Goal: Task Accomplishment & Management: Manage account settings

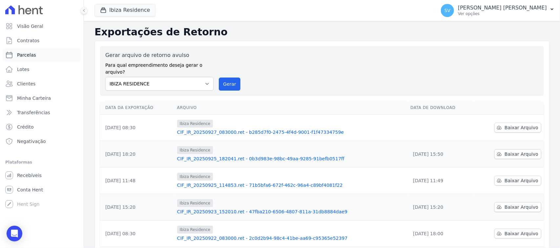
click at [61, 54] on link "Parcelas" at bounding box center [42, 55] width 78 height 13
select select
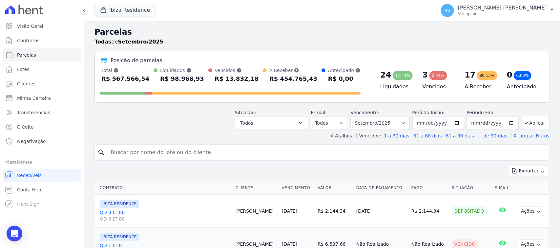
click at [260, 152] on input "search" at bounding box center [327, 152] width 440 height 13
paste input "[PERSON_NAME]"
type input "Gabriel Soares de Carvalho,"
select select
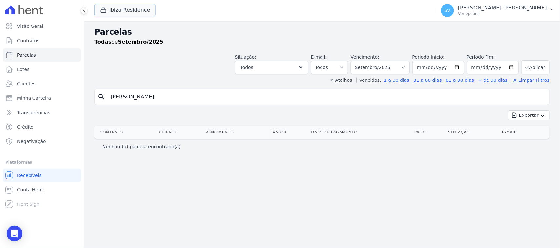
drag, startPoint x: 143, startPoint y: 12, endPoint x: 142, endPoint y: 17, distance: 5.0
click at [142, 13] on button "Ibiza Residence" at bounding box center [124, 10] width 61 height 12
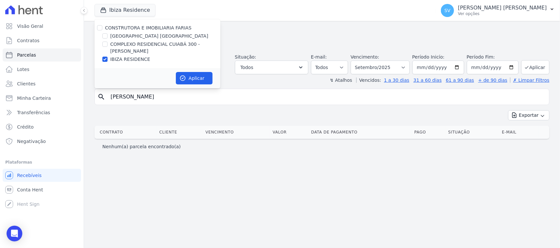
click at [96, 29] on div "CONSTRUTORA E IMOBILIARIA FARIAS" at bounding box center [157, 28] width 126 height 7
click at [98, 29] on input "CONSTRUTORA E IMOBILIARIA FARIAS" at bounding box center [99, 27] width 5 height 5
checkbox input "true"
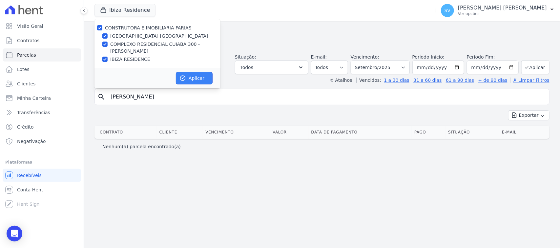
click at [198, 79] on button "Aplicar" at bounding box center [194, 78] width 37 height 12
click at [217, 100] on input "[PERSON_NAME]" at bounding box center [327, 96] width 440 height 13
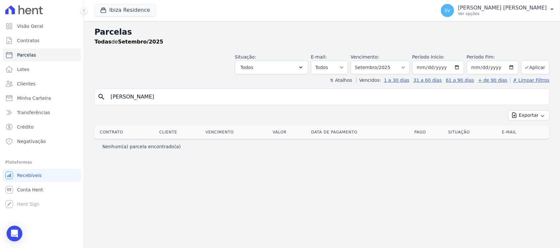
select select
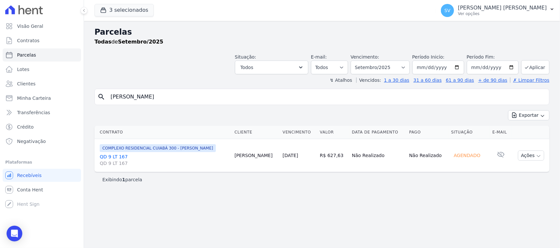
click at [219, 106] on div "search Gabriel Soares de Carvalho Exportar Exportar PDF Exportar CSV Contrato C…" at bounding box center [321, 138] width 455 height 98
click at [528, 158] on button "Ações" at bounding box center [531, 156] width 26 height 10
click at [456, 190] on div "Parcelas Todas de Setembro/2025 Situação: Agendado Em Aberto Pago Processando C…" at bounding box center [322, 134] width 476 height 227
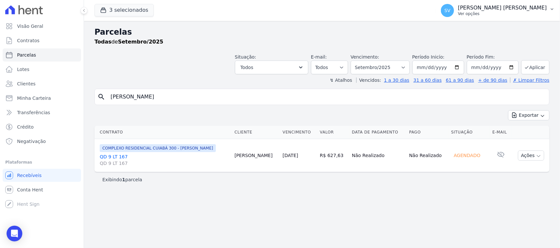
click at [510, 4] on button "SV [PERSON_NAME] Ver opções" at bounding box center [497, 10] width 124 height 18
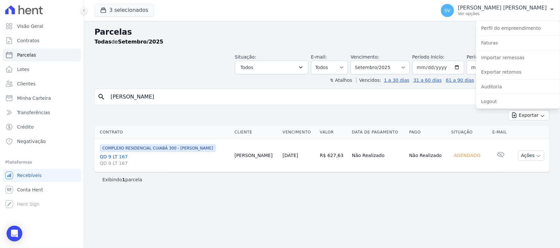
drag, startPoint x: 417, startPoint y: 35, endPoint x: 407, endPoint y: 36, distance: 9.6
click at [415, 35] on h2 "Parcelas" at bounding box center [321, 32] width 455 height 12
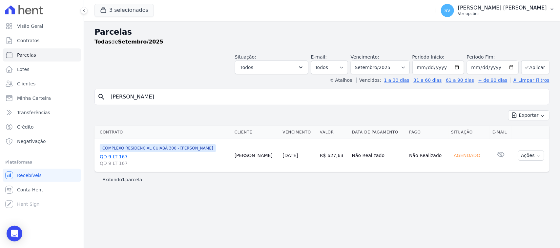
click at [521, 9] on p "[PERSON_NAME]" at bounding box center [502, 8] width 89 height 7
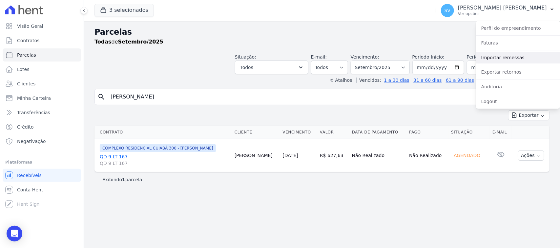
click at [499, 61] on link "Importar remessas" at bounding box center [518, 58] width 84 height 12
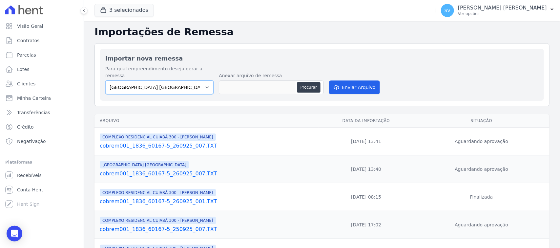
drag, startPoint x: 176, startPoint y: 84, endPoint x: 174, endPoint y: 87, distance: 3.8
click at [176, 84] on select "[GEOGRAPHIC_DATA] COMPLEXO RESIDENCIAL [GEOGRAPHIC_DATA] 300 - [GEOGRAPHIC_DATA…" at bounding box center [159, 88] width 108 height 14
select select "a999329b-d322-46c5-b2df-9163b092fb9b"
click at [105, 81] on select "[GEOGRAPHIC_DATA] COMPLEXO RESIDENCIAL [GEOGRAPHIC_DATA] 300 - [GEOGRAPHIC_DATA…" at bounding box center [159, 88] width 108 height 14
click at [308, 82] on button "Procurar" at bounding box center [309, 87] width 24 height 10
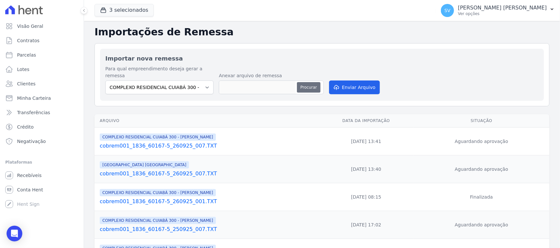
type input "cobrem001_1836_60167-5_290925_001.TXT"
click at [361, 85] on button "Enviar Arquivo" at bounding box center [354, 88] width 50 height 14
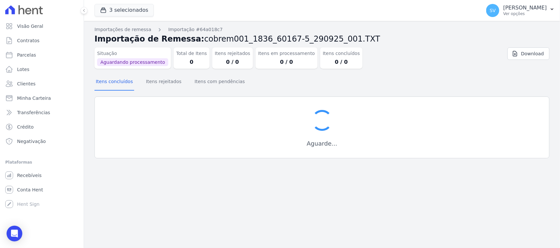
click at [411, 58] on div "Situação Aguardando processamento Total de Itens 0 Itens rejeitados 0 / 0 Itens…" at bounding box center [283, 57] width 379 height 24
click at [416, 70] on div "Situação Aguardando processamento Total de Itens 0 Itens rejeitados 0 / 0 Itens…" at bounding box center [321, 59] width 455 height 29
click at [415, 71] on div "Situação Aguardando processamento Total de Itens 0 Itens rejeitados 0 / 0 Itens…" at bounding box center [321, 59] width 455 height 29
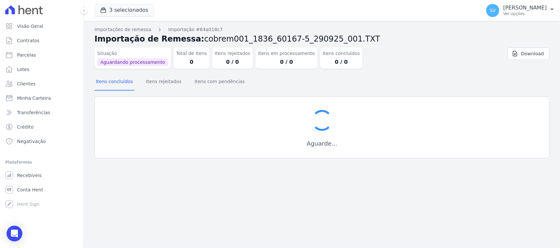
click at [415, 71] on div "Situação Aguardando processamento Total de Itens 0 Itens rejeitados 0 / 0 Itens…" at bounding box center [321, 59] width 455 height 29
click at [415, 69] on div "Situação Aguardando processamento Total de Itens 0 Itens rejeitados 0 / 0 Itens…" at bounding box center [321, 59] width 455 height 29
click at [415, 70] on div "Situação Aguardando processamento Total de Itens 0 Itens rejeitados 0 / 0 Itens…" at bounding box center [321, 59] width 455 height 29
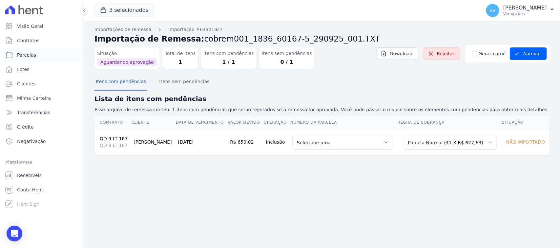
drag, startPoint x: 42, startPoint y: 57, endPoint x: 45, endPoint y: 59, distance: 3.7
click at [42, 57] on link "Parcelas" at bounding box center [42, 55] width 78 height 13
select select
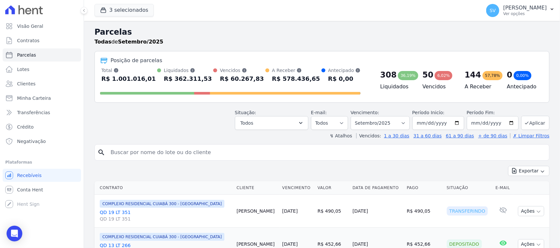
click at [199, 161] on div "search" at bounding box center [321, 153] width 455 height 16
click at [195, 154] on input "search" at bounding box center [327, 152] width 440 height 13
paste input "Gabriel Soares de Carvalho"
type input "Gabriel Soares de Carvalho"
select select
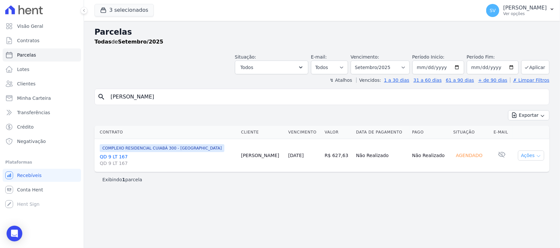
click at [520, 157] on button "Ações" at bounding box center [531, 156] width 26 height 10
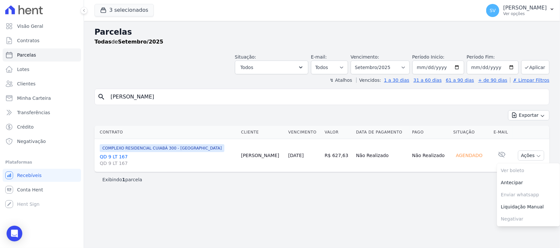
click at [430, 211] on div "Parcelas Todas de Setembro/2025 Situação: Agendado Em Aberto Pago Processando C…" at bounding box center [322, 134] width 476 height 227
click at [487, 23] on div "Parcelas Todas de Setembro/2025 Situação: Agendado Em Aberto Pago Processando C…" at bounding box center [322, 134] width 476 height 227
drag, startPoint x: 492, startPoint y: 11, endPoint x: 484, endPoint y: 76, distance: 65.7
click at [503, 12] on div "SHIRLEY VANESSA SOUSA ALVES Ver opções" at bounding box center [525, 11] width 44 height 12
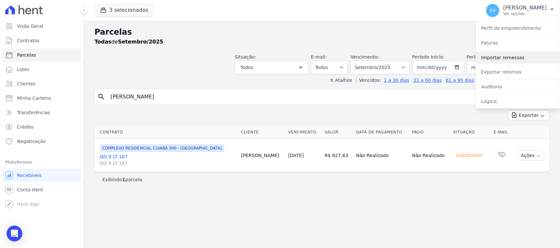
click at [487, 58] on link "Importar remessas" at bounding box center [518, 58] width 84 height 12
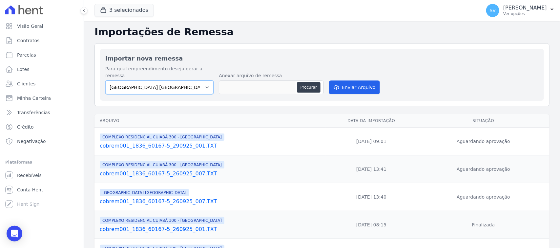
click at [167, 81] on select "[GEOGRAPHIC_DATA] COMPLEXO RESIDENCIAL [GEOGRAPHIC_DATA] 300 - [PERSON_NAME][GE…" at bounding box center [159, 88] width 108 height 14
select select "a999329b-d322-46c5-b2df-9163b092fb9b"
click at [105, 81] on select "[GEOGRAPHIC_DATA] COMPLEXO RESIDENCIAL [GEOGRAPHIC_DATA] 300 - [PERSON_NAME][GE…" at bounding box center [159, 88] width 108 height 14
click at [305, 84] on button "Procurar" at bounding box center [309, 87] width 24 height 10
type input "cobrem001_1836_60167-5_290925_001.TXT"
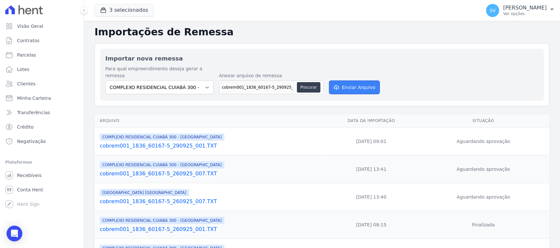
click at [369, 81] on button "Enviar Arquivo" at bounding box center [354, 88] width 50 height 14
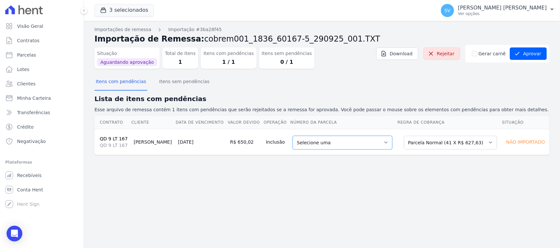
click at [296, 141] on select "Selecione uma 2 - [DATE] - R$ 616,53 - Agendado 5 - [DATE] - R$ 627,63 - Agenda…" at bounding box center [342, 143] width 100 height 14
drag, startPoint x: 346, startPoint y: 187, endPoint x: 420, endPoint y: 165, distance: 76.6
click at [346, 187] on div "Importações de remessa Importação #3ba28f45 Importação de Remessa: cobrem001_18…" at bounding box center [322, 134] width 476 height 227
drag, startPoint x: 474, startPoint y: 99, endPoint x: 466, endPoint y: 99, distance: 8.2
click at [474, 99] on h2 "Lista de itens com pendências" at bounding box center [321, 99] width 455 height 10
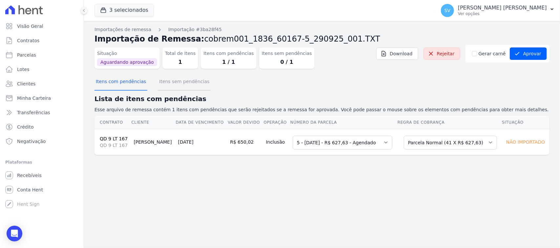
click at [183, 79] on button "Itens sem pendências" at bounding box center [184, 82] width 53 height 17
click at [129, 80] on button "Itens com pendências" at bounding box center [120, 82] width 53 height 17
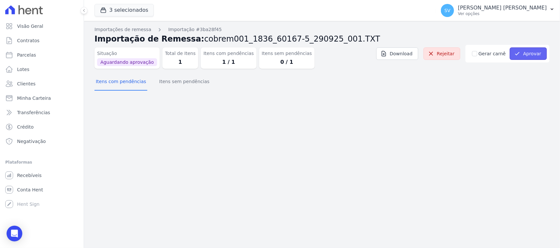
click at [520, 51] on icon "submit" at bounding box center [517, 53] width 7 height 7
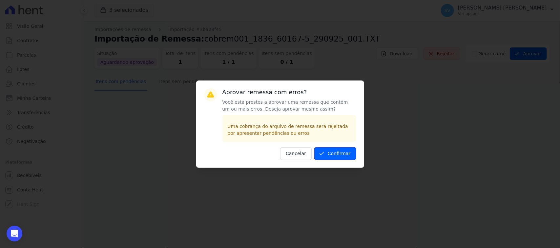
click at [326, 157] on button "Confirmar" at bounding box center [335, 153] width 42 height 13
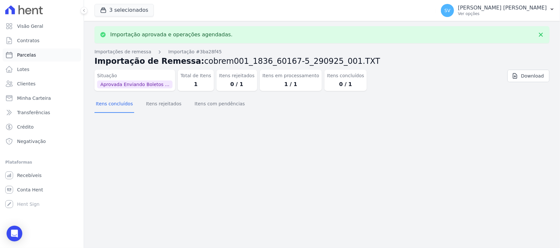
drag, startPoint x: 47, startPoint y: 53, endPoint x: 54, endPoint y: 55, distance: 8.1
click at [47, 52] on link "Parcelas" at bounding box center [42, 55] width 78 height 13
select select
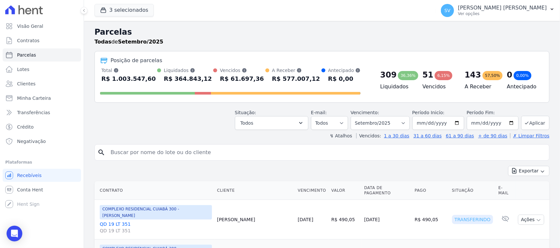
click at [244, 151] on input "search" at bounding box center [327, 152] width 440 height 13
paste input "[PERSON_NAME]"
type input "[PERSON_NAME]"
select select
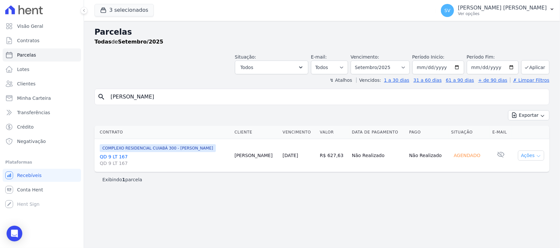
drag, startPoint x: 528, startPoint y: 157, endPoint x: 505, endPoint y: 168, distance: 25.1
click at [528, 158] on button "Ações" at bounding box center [531, 156] width 26 height 10
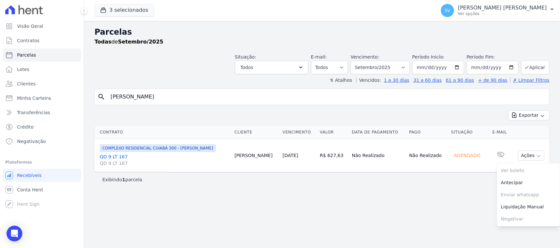
click at [417, 112] on div "Exportar Exportar PDF Exportar CSV" at bounding box center [321, 117] width 455 height 15
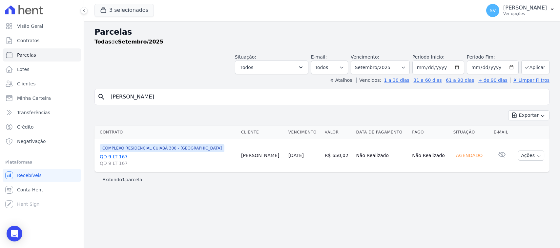
select select
click at [217, 99] on input "[PERSON_NAME]" at bounding box center [327, 96] width 440 height 13
drag, startPoint x: 535, startPoint y: 156, endPoint x: 497, endPoint y: 189, distance: 50.4
click at [535, 157] on button "Ações" at bounding box center [531, 156] width 26 height 10
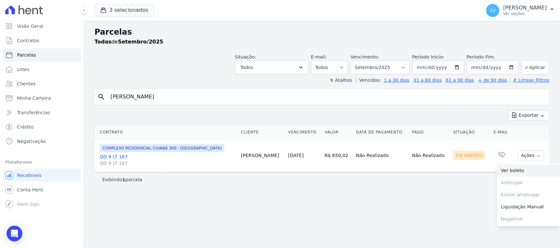
click at [516, 172] on link "Ver boleto" at bounding box center [528, 171] width 63 height 12
click at [503, 13] on p "Ver opções" at bounding box center [525, 13] width 44 height 5
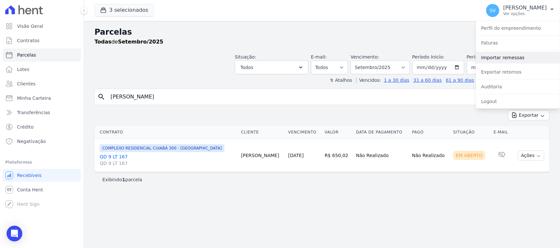
click at [499, 58] on link "Importar remessas" at bounding box center [518, 58] width 84 height 12
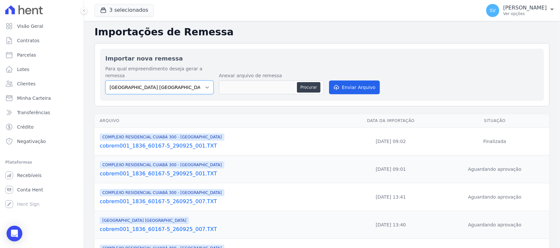
click at [157, 81] on select "[GEOGRAPHIC_DATA] COMPLEXO RESIDENCIAL [GEOGRAPHIC_DATA] 300 - [GEOGRAPHIC_DATA…" at bounding box center [159, 88] width 108 height 14
select select "a999329b-d322-46c5-b2df-9163b092fb9b"
click at [105, 81] on select "[GEOGRAPHIC_DATA] COMPLEXO RESIDENCIAL [GEOGRAPHIC_DATA] 300 - [GEOGRAPHIC_DATA…" at bounding box center [159, 88] width 108 height 14
click at [308, 82] on button "Procurar" at bounding box center [309, 87] width 24 height 10
type input "cobrem001_1836_60167-5_290925_002.TXT"
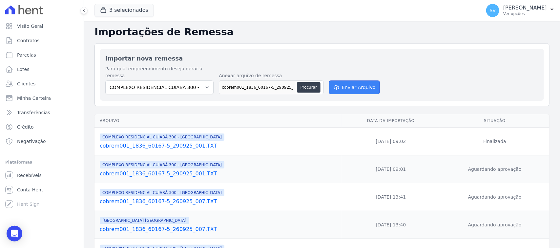
click at [363, 82] on button "Enviar Arquivo" at bounding box center [354, 88] width 50 height 14
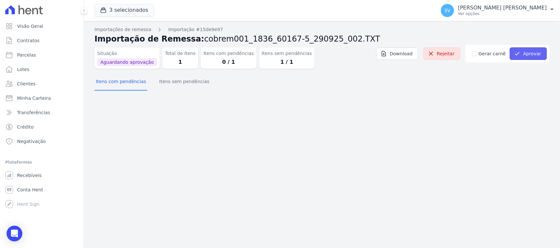
click at [515, 53] on icon "submit" at bounding box center [517, 53] width 7 height 7
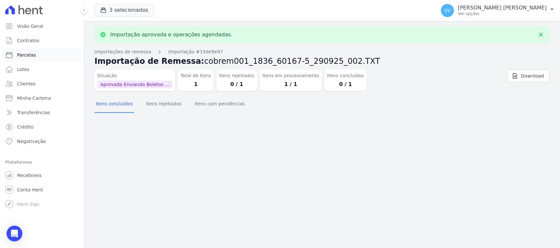
click at [22, 56] on span "Parcelas" at bounding box center [26, 55] width 19 height 7
select select
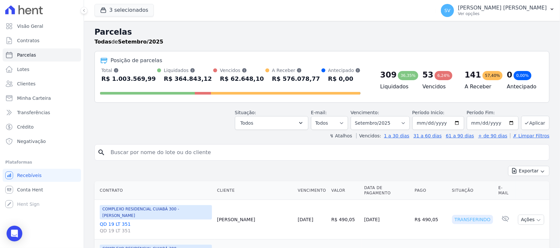
click at [175, 147] on input "search" at bounding box center [327, 152] width 440 height 13
paste input "CASIJANE DA SILVA LEITE"
type input "CASIJANE DA SILVA LEITE"
select select
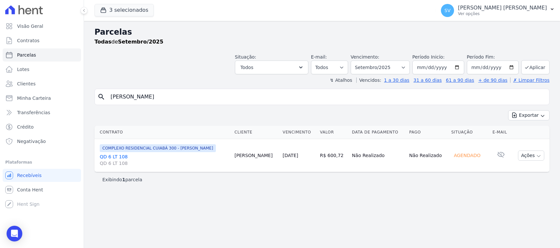
select select
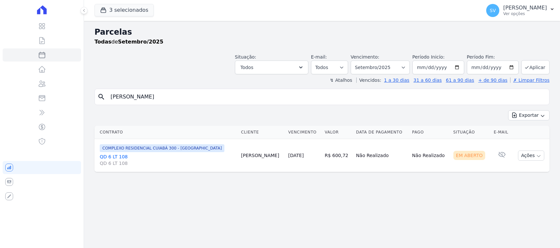
select select
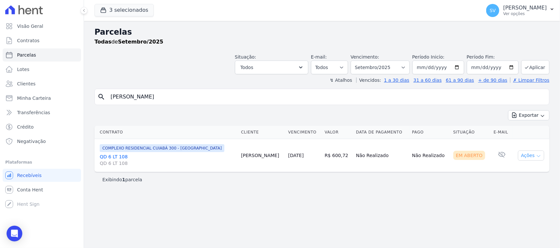
click at [528, 158] on button "Ações" at bounding box center [531, 156] width 26 height 10
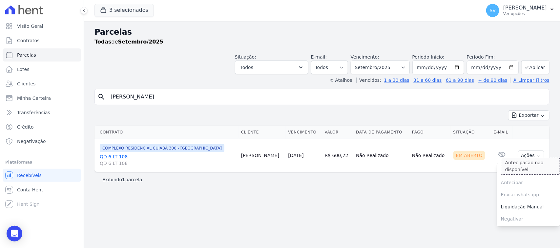
click at [518, 178] on span "Antecipar Antecipação não disponível" at bounding box center [528, 183] width 63 height 12
click at [514, 173] on link "Ver boleto" at bounding box center [528, 171] width 63 height 12
click at [486, 12] on span "SV" at bounding box center [492, 10] width 13 height 13
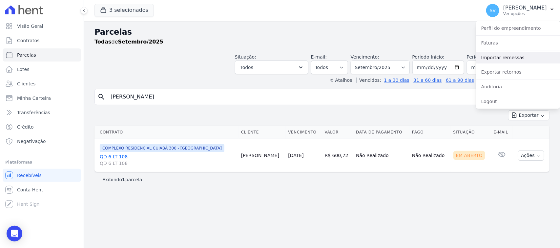
click at [497, 61] on link "Importar remessas" at bounding box center [518, 58] width 84 height 12
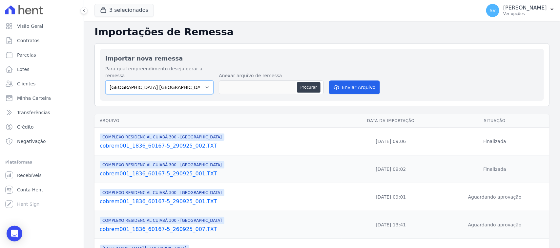
click at [189, 81] on select "[GEOGRAPHIC_DATA] COMPLEXO RESIDENCIAL [GEOGRAPHIC_DATA] 300 - [GEOGRAPHIC_DATA…" at bounding box center [159, 88] width 108 height 14
select select "a999329b-d322-46c5-b2df-9163b092fb9b"
click at [105, 81] on select "[GEOGRAPHIC_DATA] COMPLEXO RESIDENCIAL [GEOGRAPHIC_DATA] 300 - [GEOGRAPHIC_DATA…" at bounding box center [159, 88] width 108 height 14
click at [303, 82] on button "Procurar" at bounding box center [309, 87] width 24 height 10
type input "cobrem001_1836_60167-5_290925_003.TXT"
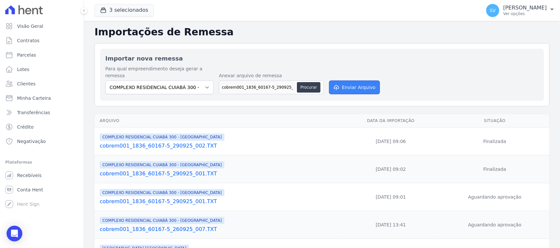
click at [357, 81] on button "Enviar Arquivo" at bounding box center [354, 88] width 50 height 14
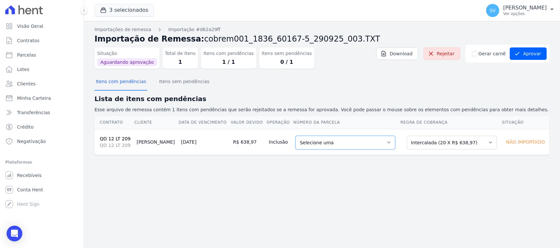
click at [315, 143] on select "Selecione uma 2 - [DATE] - R$ 625,24 - Agendado 6 - [DATE] - R$ 638,97 - Agenda…" at bounding box center [345, 143] width 100 height 14
drag, startPoint x: 278, startPoint y: 185, endPoint x: 266, endPoint y: 177, distance: 14.5
click at [277, 184] on div "Importações de remessa Importação #d62a29ff Importação de Remessa: cobrem001_18…" at bounding box center [322, 134] width 476 height 227
click at [40, 54] on link "Parcelas" at bounding box center [42, 55] width 78 height 13
select select
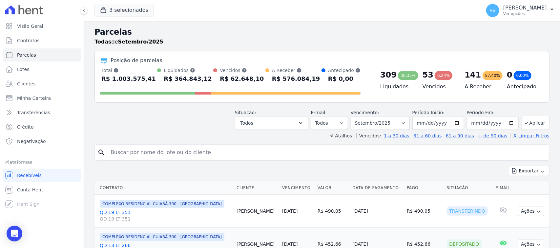
click at [169, 149] on input "search" at bounding box center [327, 152] width 440 height 13
paste input "Segue boleto conforme solicitado: Parcela nº x – Recurso Próprio Vencimento: da…"
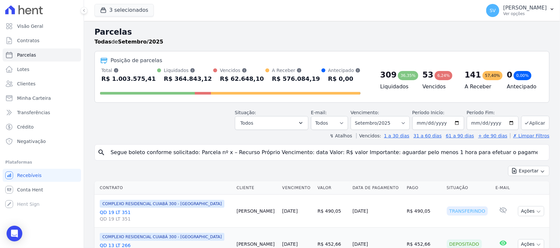
scroll to position [0, 181]
type input "Segue boleto conforme solicitado: Parcela nº x – Recurso Próprio Vencimento: da…"
select select
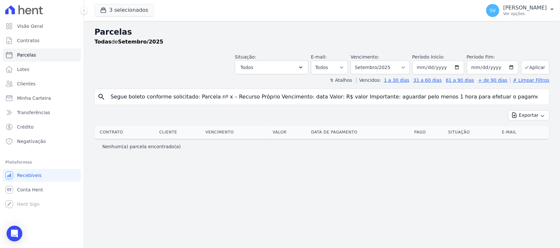
click at [538, 95] on input "Segue boleto conforme solicitado: Parcela nº x – Recurso Próprio Vencimento: da…" at bounding box center [327, 96] width 440 height 13
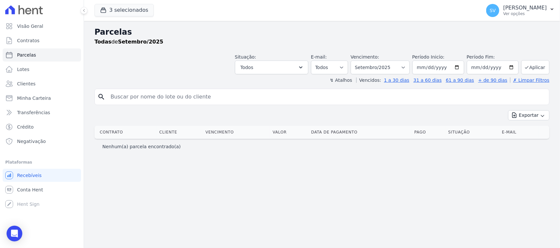
click at [519, 99] on input "search" at bounding box center [327, 96] width 440 height 13
click at [297, 96] on input "search" at bounding box center [327, 96] width 440 height 13
paste input "[PERSON_NAME]*"
type input "[PERSON_NAME] de [PERSON_NAME]"
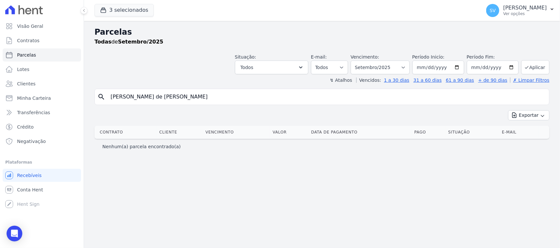
select select
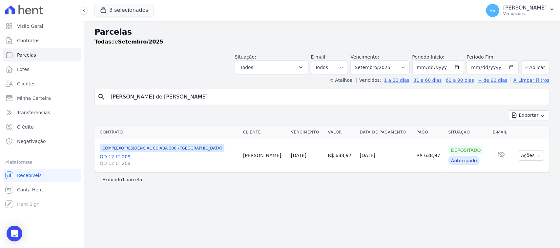
click at [359, 155] on td "[DATE]" at bounding box center [385, 155] width 57 height 33
drag, startPoint x: 377, startPoint y: 157, endPoint x: 352, endPoint y: 189, distance: 40.5
click at [339, 159] on tr "COMPLEXO RESIDENCIAL CUIABÁ 300 - JOÃO DE BARRO QD 12 LT 209 QD 12 LT 209 Felip…" at bounding box center [321, 155] width 455 height 33
click at [357, 194] on div "Parcelas Todas de Setembro/2025 Situação: Agendado Em Aberto Pago Processando C…" at bounding box center [322, 134] width 476 height 227
drag, startPoint x: 371, startPoint y: 155, endPoint x: 342, endPoint y: 184, distance: 41.3
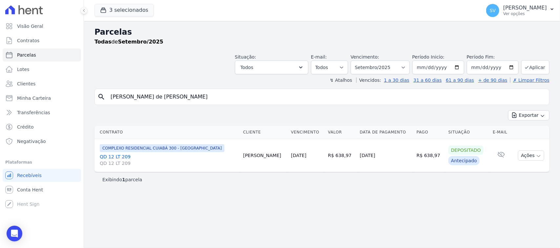
click at [343, 157] on tr "COMPLEXO RESIDENCIAL CUIABÁ 300 - JOÃO DE BARRO QD 12 LT 209 QD 12 LT 209 Felip…" at bounding box center [321, 155] width 455 height 33
click at [342, 188] on div "Parcelas Todas de Setembro/2025 Situação: Agendado Em Aberto Pago Processando C…" at bounding box center [322, 134] width 476 height 227
click at [503, 14] on p "Ver opções" at bounding box center [525, 13] width 44 height 5
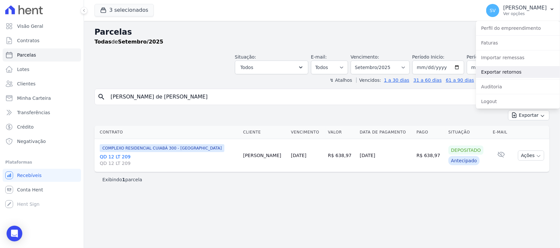
click at [500, 74] on link "Exportar retornos" at bounding box center [518, 72] width 84 height 12
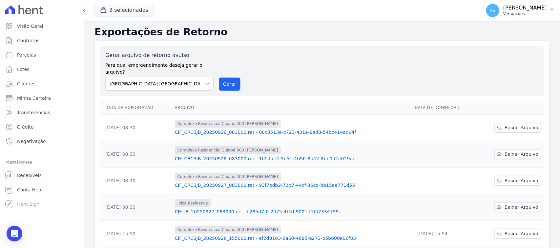
drag, startPoint x: 472, startPoint y: 9, endPoint x: 516, endPoint y: 85, distance: 88.0
click at [503, 9] on p "[PERSON_NAME]" at bounding box center [525, 8] width 44 height 7
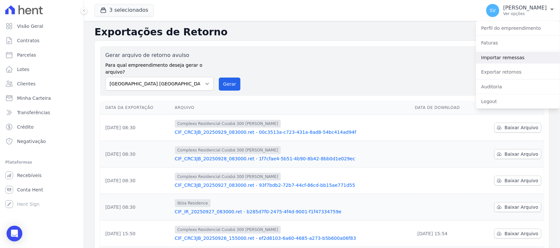
click at [509, 58] on link "Importar remessas" at bounding box center [518, 58] width 84 height 12
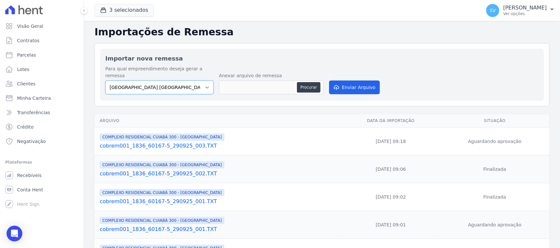
drag, startPoint x: 195, startPoint y: 80, endPoint x: 196, endPoint y: 88, distance: 7.2
click at [195, 81] on select "BAHAMAS EAST VILLAGE COMPLEXO RESIDENCIAL CUIABÁ 300 - JOÃO DE BARRO IBIZA RESI…" at bounding box center [159, 88] width 108 height 14
select select "a999329b-d322-46c5-b2df-9163b092fb9b"
click at [105, 81] on select "BAHAMAS EAST VILLAGE COMPLEXO RESIDENCIAL CUIABÁ 300 - JOÃO DE BARRO IBIZA RESI…" at bounding box center [159, 88] width 108 height 14
click at [302, 82] on button "Procurar" at bounding box center [309, 87] width 24 height 10
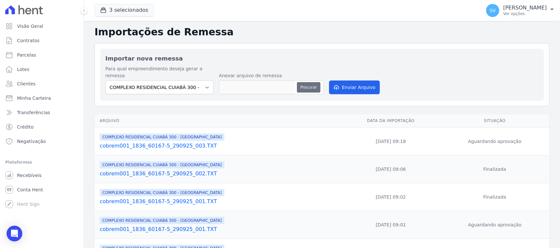
type input "cobrem001_1836_60167-5_290925_003.TXT"
click at [355, 84] on button "Enviar Arquivo" at bounding box center [354, 88] width 50 height 14
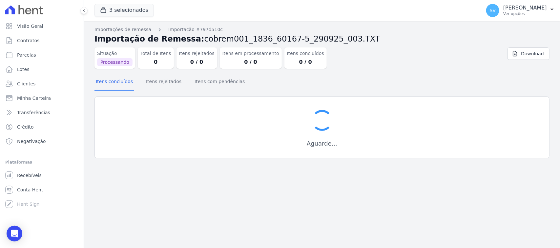
click at [324, 126] on div at bounding box center [322, 121] width 26 height 26
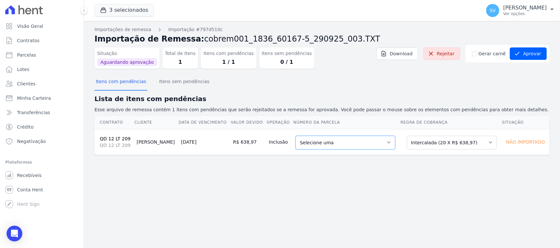
click at [359, 144] on select "Selecione uma 2 - [DATE] - R$ 625,24 - Agendado 6 - [DATE] - R$ 638,97 - Agenda…" at bounding box center [345, 143] width 100 height 14
click at [446, 150] on td "Selecione uma Nova Parcela Avulsa Parcela Avulsa Existente Parcela Normal (1 X …" at bounding box center [450, 142] width 101 height 26
click at [446, 146] on select "Selecione uma Nova Parcela Avulsa Parcela Avulsa Existente Parcela Normal (1 X …" at bounding box center [451, 143] width 90 height 14
click at [318, 141] on select "Selecione uma 1 - [DATE] - R$ 534,37 - Agendado" at bounding box center [345, 143] width 97 height 14
click at [424, 139] on select "Selecione uma Nova Parcela Avulsa Parcela Avulsa Existente Parcela Normal (1 X …" at bounding box center [450, 143] width 90 height 14
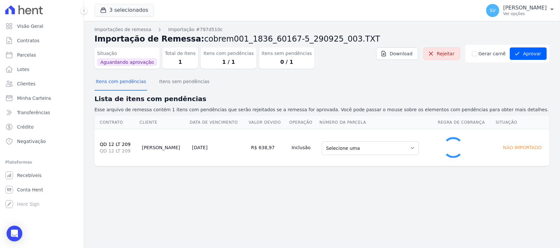
select select "5836539"
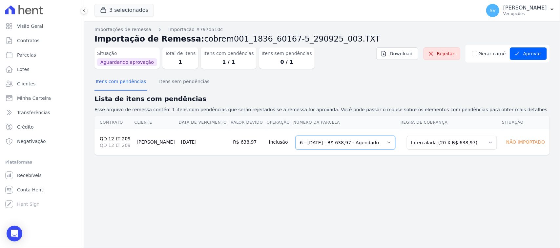
click at [338, 148] on select "Selecione uma 2 - [DATE] - R$ 625,24 - Agendado 6 - [DATE] - R$ 638,97 - Agenda…" at bounding box center [345, 143] width 100 height 14
click at [295, 136] on select "Selecione uma 2 - [DATE] - R$ 625,24 - Agendado 6 - [DATE] - R$ 638,97 - Agenda…" at bounding box center [345, 143] width 100 height 14
click at [425, 148] on select "Selecione uma Nova Parcela Avulsa Parcela Avulsa Existente Parcela Normal (1 X …" at bounding box center [451, 143] width 90 height 14
click at [359, 182] on div "Importações de remessa Importação #797d510c Importação de Remessa: cobrem001_18…" at bounding box center [322, 134] width 476 height 227
click at [171, 93] on section "Itens com pendências Itens sem pendências Lista de itens com pendências Esse ar…" at bounding box center [321, 114] width 455 height 81
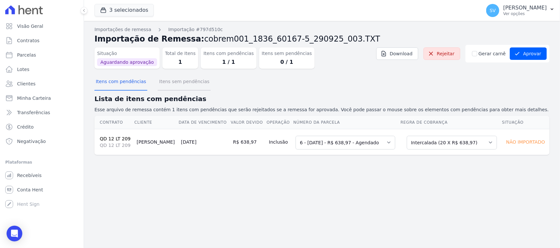
click at [176, 85] on button "Itens sem pendências" at bounding box center [184, 82] width 53 height 17
click at [126, 89] on button "Itens com pendências" at bounding box center [120, 82] width 53 height 17
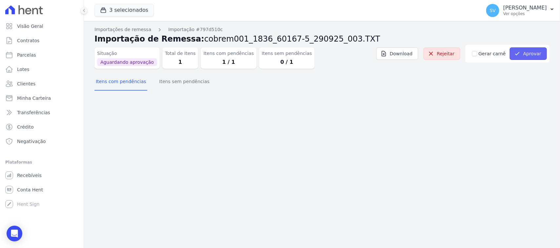
click at [526, 56] on button "Aprovar" at bounding box center [527, 54] width 37 height 12
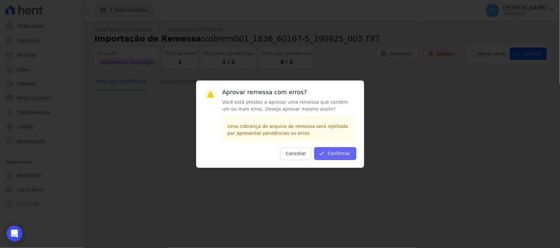
click at [325, 150] on button "Confirmar" at bounding box center [335, 153] width 42 height 13
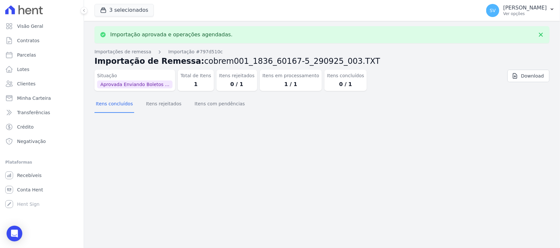
click at [198, 125] on div "Importação aprovada e operações agendadas. Importações de remessa Importação #7…" at bounding box center [322, 134] width 476 height 227
click at [59, 60] on link "Parcelas" at bounding box center [42, 55] width 78 height 13
select select
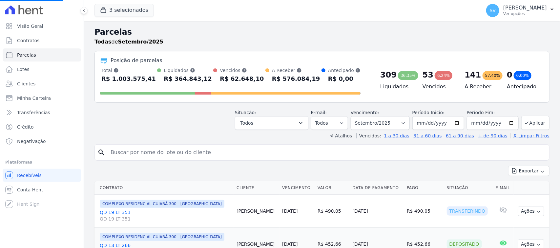
click at [232, 159] on input "search" at bounding box center [327, 152] width 440 height 13
select select
click at [228, 151] on input "search" at bounding box center [327, 152] width 440 height 13
paste input "felipe nunes de pinho neto*"
type input "[PERSON_NAME] de [PERSON_NAME]"
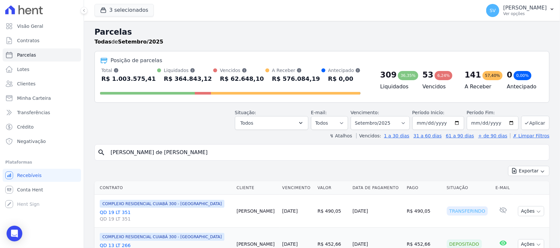
select select
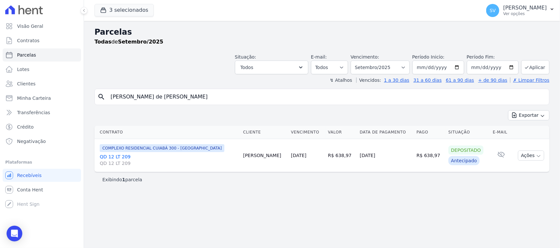
drag, startPoint x: 231, startPoint y: 86, endPoint x: 408, endPoint y: 80, distance: 177.1
click at [231, 86] on div "Parcelas Todas de Setembro/2025 Situação: Agendado Em Aberto Pago Processando C…" at bounding box center [322, 134] width 476 height 227
click at [384, 97] on input "[PERSON_NAME] de [PERSON_NAME]" at bounding box center [327, 96] width 440 height 13
select select
click at [220, 100] on input "[PERSON_NAME] de [PERSON_NAME]" at bounding box center [327, 96] width 440 height 13
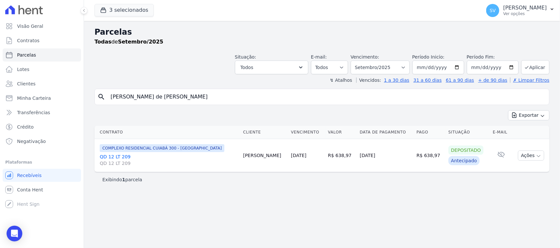
select select
click at [381, 69] on select "[GEOGRAPHIC_DATA] por período ──────── Todos os meses Outubro/2022 Novembro/202…" at bounding box center [379, 68] width 59 height 14
select select "10/2025"
click at [359, 61] on select "[GEOGRAPHIC_DATA] por período ──────── Todos os meses Outubro/2022 Novembro/202…" at bounding box center [379, 68] width 59 height 14
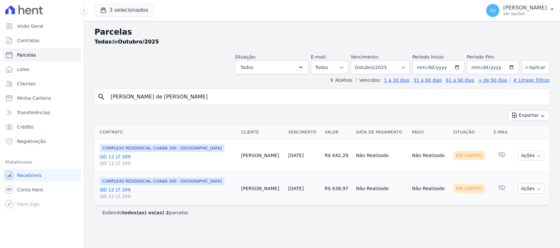
select select
click at [115, 189] on link "QD 12 LT 209 QD 12 LT 209" at bounding box center [168, 193] width 136 height 13
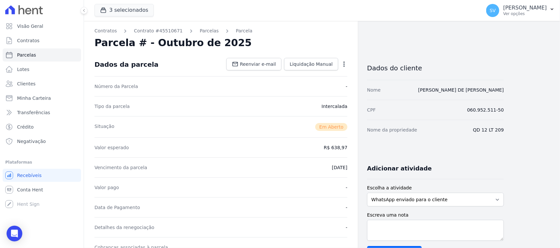
click at [343, 66] on icon "button" at bounding box center [343, 64] width 1 height 5
click at [320, 88] on link "Cancelar Cobrança" at bounding box center [316, 85] width 58 height 12
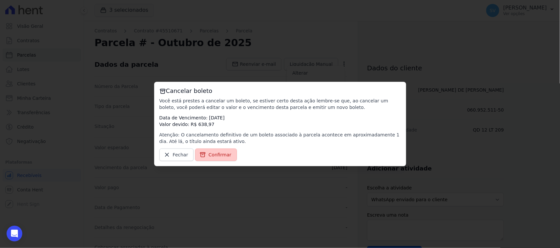
click at [219, 156] on span "Confirmar" at bounding box center [219, 155] width 23 height 7
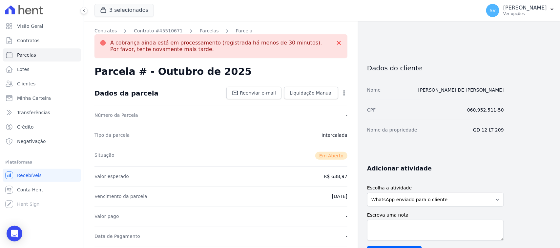
drag, startPoint x: 121, startPoint y: 44, endPoint x: 158, endPoint y: 54, distance: 38.7
click at [158, 54] on div "A cobrança ainda está em processamento (registrada há menos de 30 minutos). Por…" at bounding box center [220, 46] width 253 height 24
select select
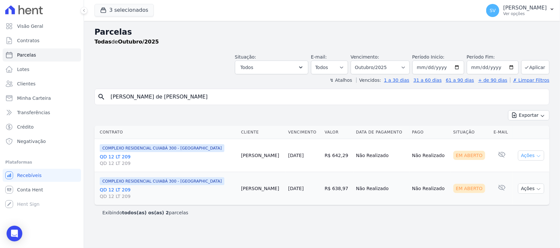
click at [522, 157] on button "Ações" at bounding box center [531, 156] width 26 height 10
click at [519, 170] on link "Ver boleto" at bounding box center [528, 171] width 63 height 12
click at [220, 100] on input "[PERSON_NAME] [PERSON_NAME]" at bounding box center [327, 96] width 440 height 13
drag, startPoint x: 220, startPoint y: 100, endPoint x: 75, endPoint y: 92, distance: 145.4
click at [75, 92] on div "Visão Geral Contratos Parcelas Lotes Clientes Minha Carteira Transferências Cré…" at bounding box center [280, 124] width 560 height 248
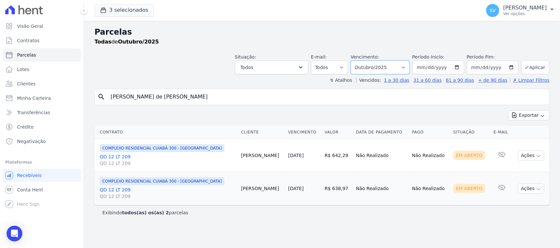
drag, startPoint x: 388, startPoint y: 68, endPoint x: 384, endPoint y: 74, distance: 6.9
click at [386, 69] on select "Filtrar por período ──────── Todos os meses Outubro/2022 Novembro/2022 Dezembro…" at bounding box center [379, 68] width 59 height 14
select select "09/2025"
click at [359, 61] on select "Filtrar por período ──────── Todos os meses Outubro/2022 Novembro/2022 Dezembro…" at bounding box center [379, 68] width 59 height 14
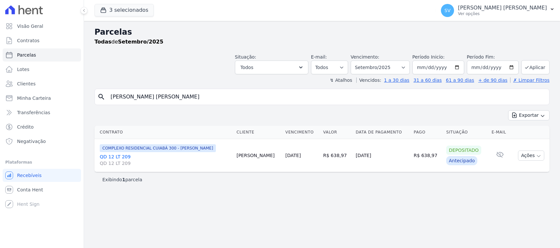
select select
click at [200, 100] on input "[PERSON_NAME] [PERSON_NAME]" at bounding box center [327, 96] width 440 height 13
drag, startPoint x: 192, startPoint y: 97, endPoint x: 149, endPoint y: 51, distance: 62.8
click at [106, 92] on div "search [PERSON_NAME] [PERSON_NAME]" at bounding box center [321, 97] width 455 height 16
paste input "[PERSON_NAME] [PERSON_NAME]"
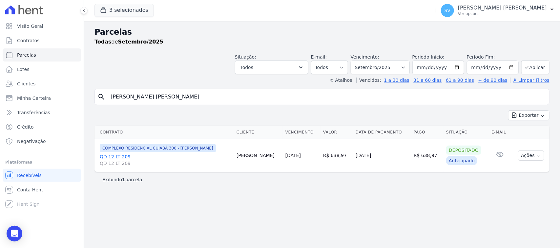
type input "[PERSON_NAME] [PERSON_NAME]"
select select
drag, startPoint x: 463, startPoint y: 12, endPoint x: 480, endPoint y: 46, distance: 38.0
click at [454, 13] on span "SV" at bounding box center [447, 10] width 13 height 13
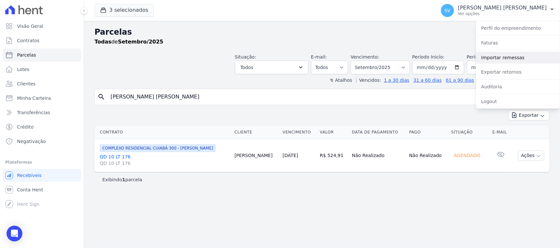
click at [498, 57] on link "Importar remessas" at bounding box center [518, 58] width 84 height 12
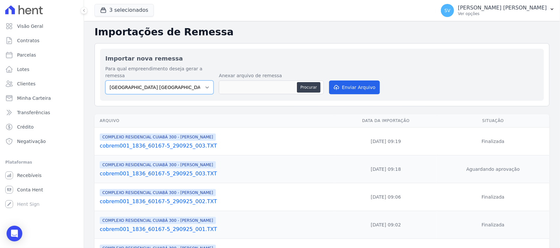
drag, startPoint x: 174, startPoint y: 78, endPoint x: 179, endPoint y: 87, distance: 10.0
click at [174, 81] on select "[GEOGRAPHIC_DATA] COMPLEXO RESIDENCIAL [GEOGRAPHIC_DATA] 300 - [PERSON_NAME][GE…" at bounding box center [159, 88] width 108 height 14
select select "a999329b-d322-46c5-b2df-9163b092fb9b"
click at [105, 81] on select "[GEOGRAPHIC_DATA] COMPLEXO RESIDENCIAL [GEOGRAPHIC_DATA] 300 - [PERSON_NAME][GE…" at bounding box center [159, 88] width 108 height 14
click at [313, 82] on button "Procurar" at bounding box center [309, 87] width 24 height 10
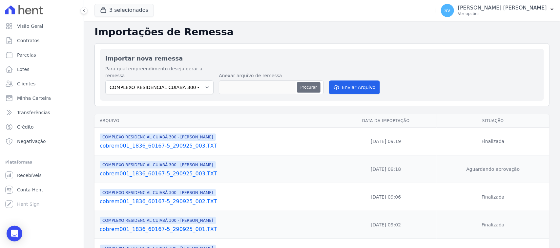
type input "cobrem001_1836_60167-5_290925_004.TXT"
drag, startPoint x: 364, startPoint y: 75, endPoint x: 415, endPoint y: 70, distance: 50.8
click at [361, 81] on button "Enviar Arquivo" at bounding box center [354, 88] width 50 height 14
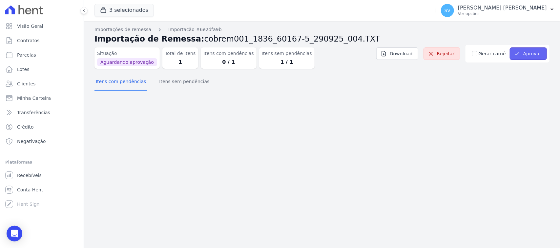
drag, startPoint x: 533, startPoint y: 54, endPoint x: 505, endPoint y: 61, distance: 29.1
click at [533, 54] on button "Aprovar" at bounding box center [527, 54] width 37 height 12
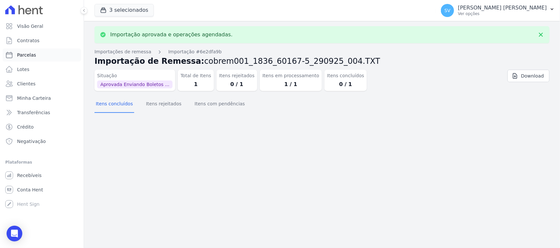
click at [62, 52] on link "Parcelas" at bounding box center [42, 55] width 78 height 13
select select
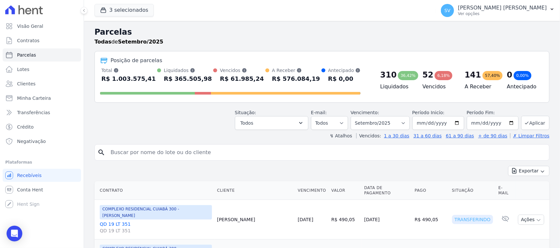
click at [196, 149] on input "search" at bounding box center [327, 152] width 440 height 13
paste input "[PERSON_NAME] [PERSON_NAME]"
type input "[PERSON_NAME] [PERSON_NAME]"
select select
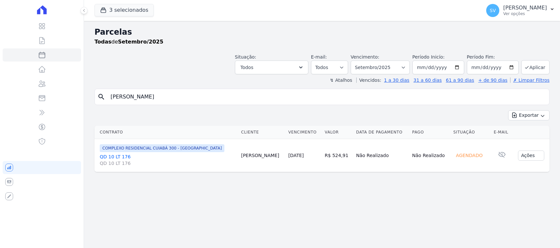
select select
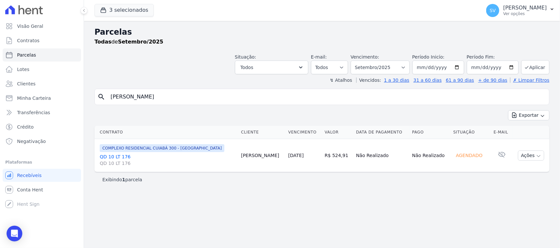
click at [239, 100] on input "[PERSON_NAME]" at bounding box center [327, 96] width 440 height 13
select select
click at [216, 100] on input "[PERSON_NAME]" at bounding box center [327, 96] width 440 height 13
select select
click at [336, 204] on div "Parcelas Todas de Setembro/2025 Situação: Agendado Em Aberto Pago Processando C…" at bounding box center [322, 134] width 476 height 227
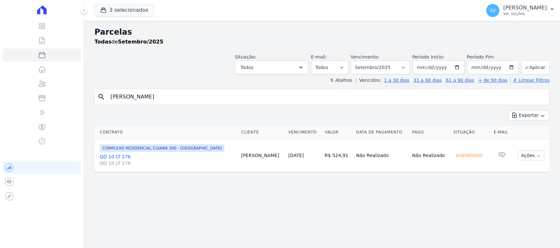
select select
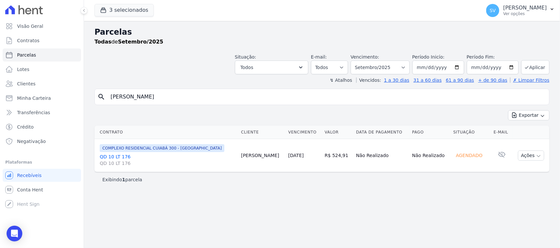
click at [254, 98] on input "[PERSON_NAME]" at bounding box center [327, 96] width 440 height 13
select select
click at [210, 95] on input "[PERSON_NAME]" at bounding box center [327, 96] width 440 height 13
select select
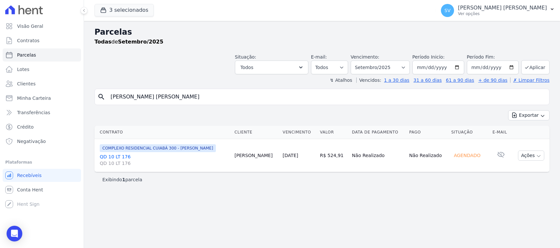
select select
click at [205, 99] on input "[PERSON_NAME] [PERSON_NAME]" at bounding box center [327, 96] width 440 height 13
select select
click at [500, 10] on p "[PERSON_NAME] [PERSON_NAME]" at bounding box center [502, 8] width 89 height 7
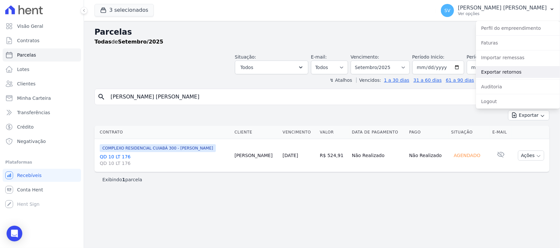
click at [502, 76] on link "Exportar retornos" at bounding box center [518, 72] width 84 height 12
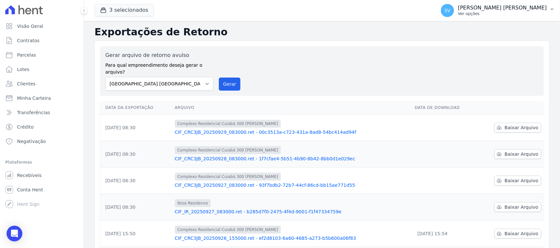
click at [467, 10] on div "[PERSON_NAME] [PERSON_NAME] Ver opções" at bounding box center [494, 10] width 106 height 13
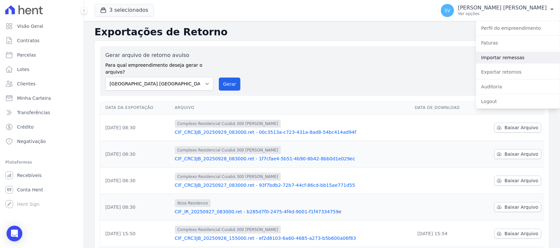
click at [484, 58] on link "Importar remessas" at bounding box center [518, 58] width 84 height 12
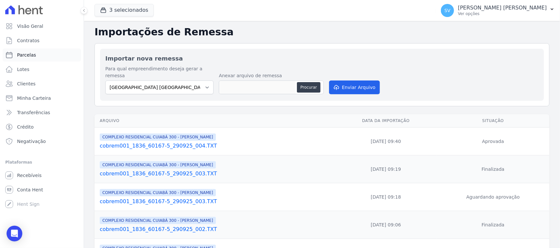
drag, startPoint x: 39, startPoint y: 57, endPoint x: 51, endPoint y: 58, distance: 12.2
click at [39, 58] on link "Parcelas" at bounding box center [42, 55] width 78 height 13
click at [204, 81] on select "[GEOGRAPHIC_DATA] COMPLEXO RESIDENCIAL [GEOGRAPHIC_DATA] 300 - [PERSON_NAME][GE…" at bounding box center [159, 88] width 108 height 14
select select
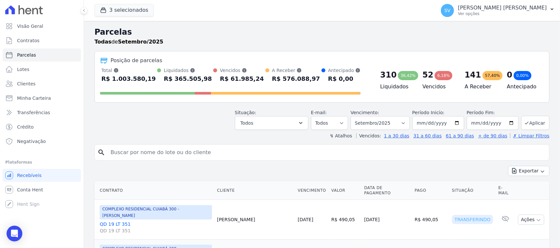
click at [168, 154] on input "search" at bounding box center [327, 152] width 440 height 13
paste input "[PERSON_NAME] [PERSON_NAME]"
type input "[PERSON_NAME] [PERSON_NAME]"
select select
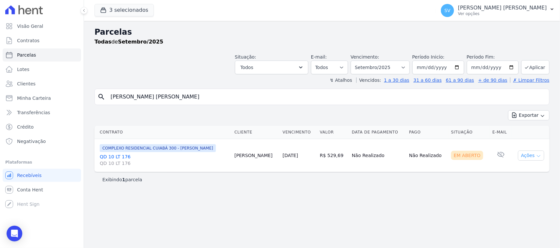
click at [530, 156] on button "Ações" at bounding box center [531, 156] width 26 height 10
click at [514, 170] on link "Ver boleto" at bounding box center [528, 171] width 63 height 12
